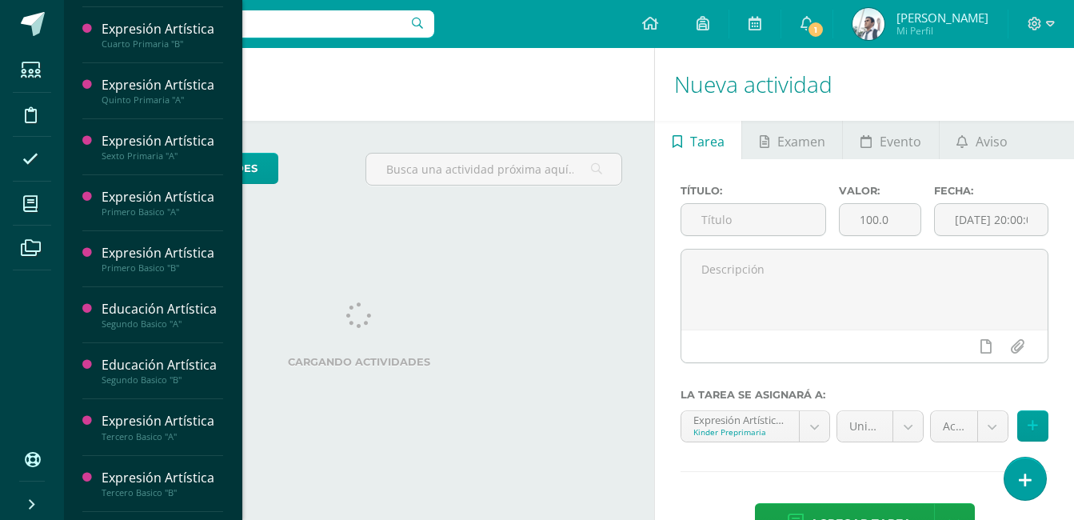
scroll to position [785, 0]
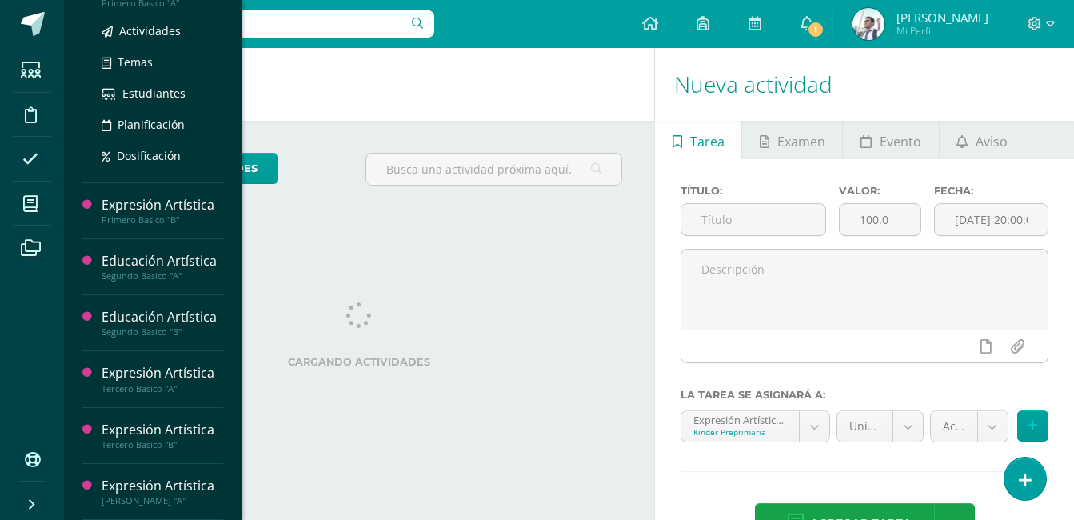
click at [153, 2] on div "Primero Basico "A"" at bounding box center [163, 3] width 122 height 11
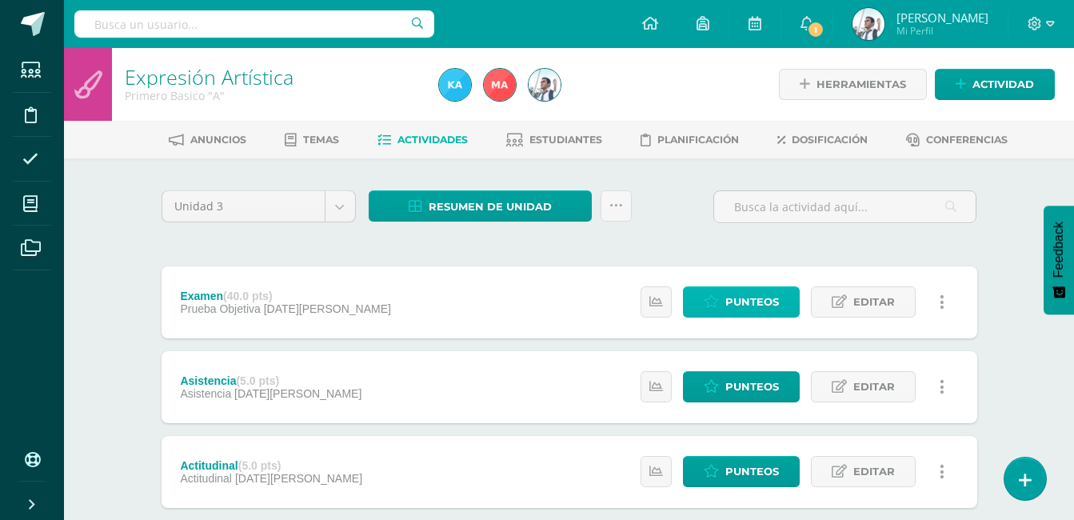
click at [760, 308] on span "Punteos" at bounding box center [752, 302] width 54 height 30
